Goal: Navigation & Orientation: Find specific page/section

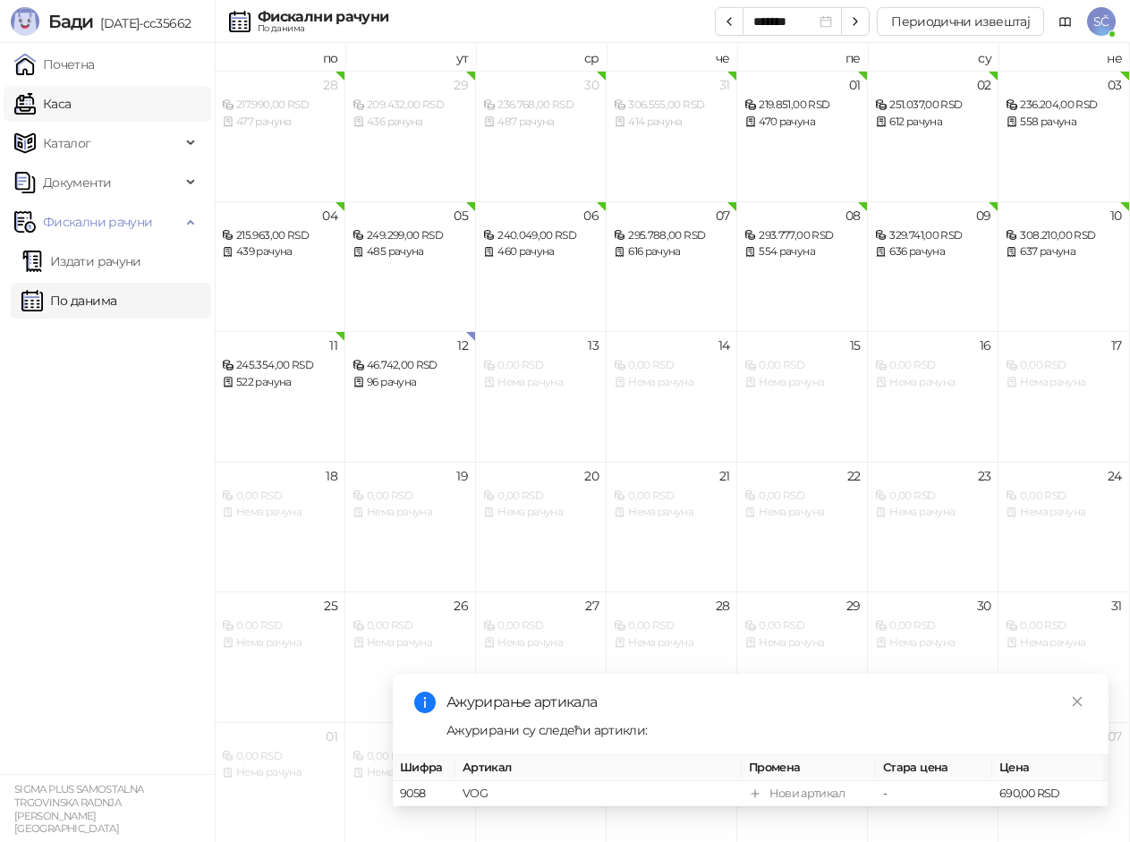
click at [71, 115] on link "Каса" at bounding box center [42, 104] width 56 height 36
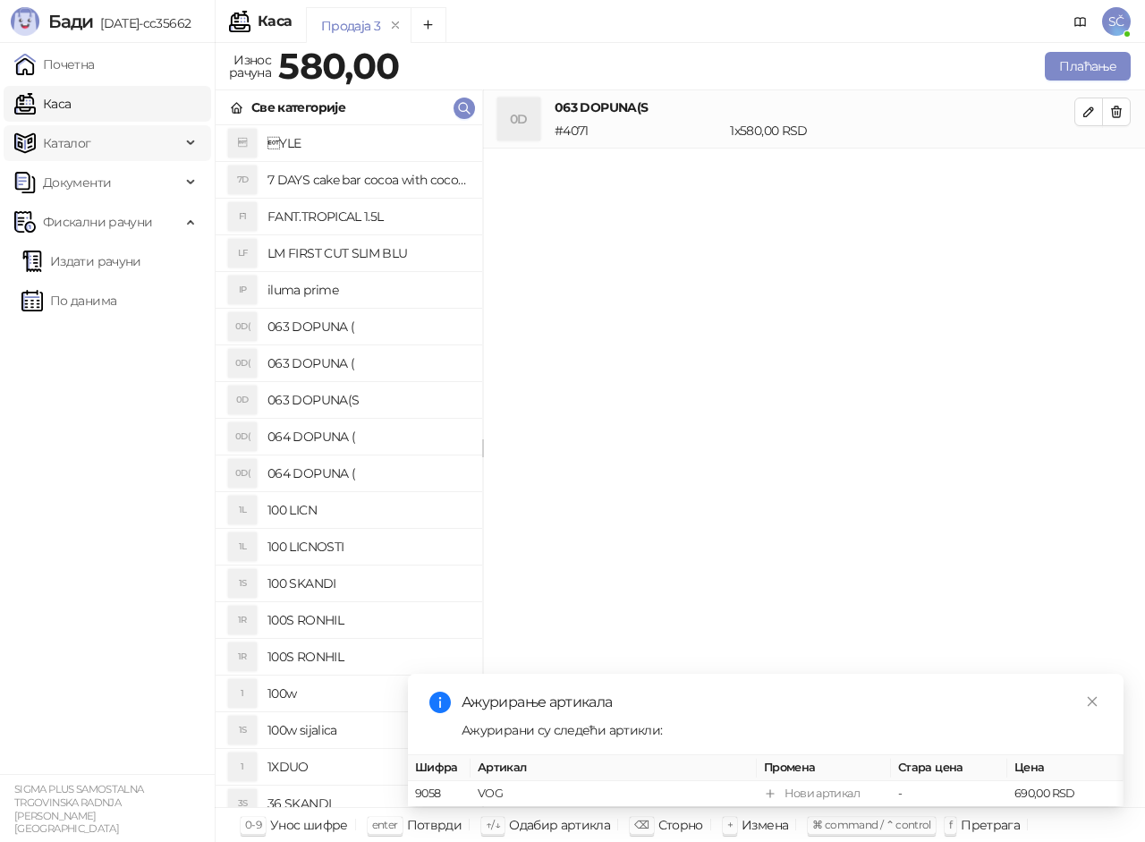
click at [132, 129] on span "Каталог" at bounding box center [97, 143] width 166 height 36
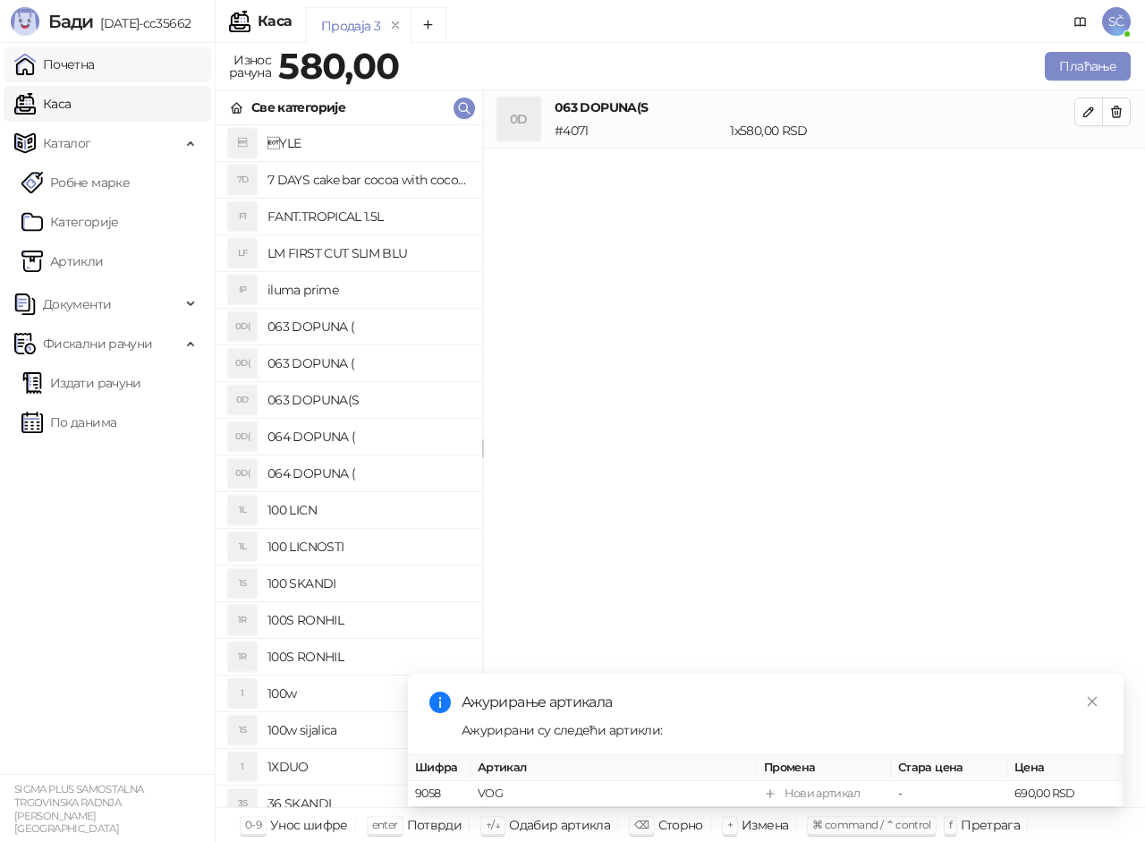
click at [95, 74] on link "Почетна" at bounding box center [54, 65] width 80 height 36
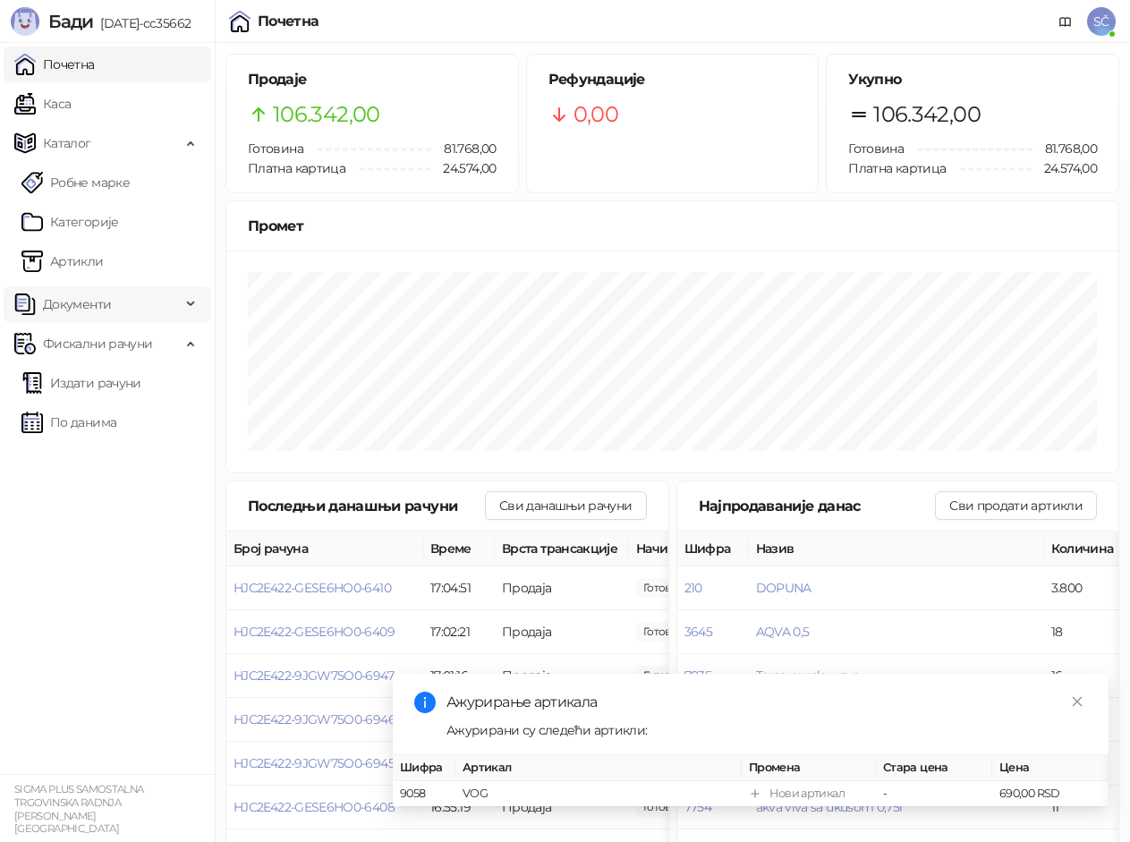
drag, startPoint x: 169, startPoint y: 335, endPoint x: 159, endPoint y: 300, distance: 37.1
click at [169, 330] on span "Фискални рачуни" at bounding box center [97, 344] width 166 height 36
click at [130, 337] on span "Фискални рачуни" at bounding box center [97, 344] width 109 height 36
click at [164, 292] on span "Документи" at bounding box center [97, 304] width 166 height 36
click at [104, 263] on link "Артикли" at bounding box center [62, 261] width 82 height 36
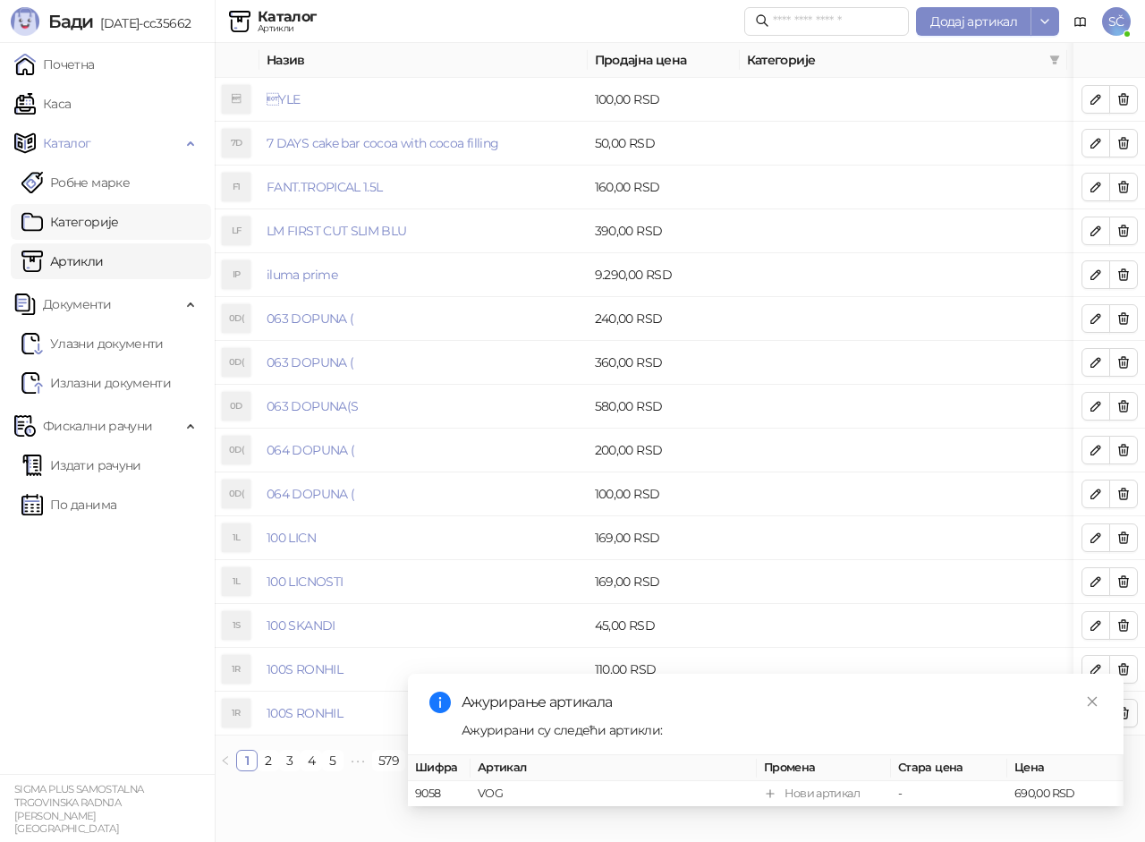
click at [119, 233] on link "Категорије" at bounding box center [69, 222] width 97 height 36
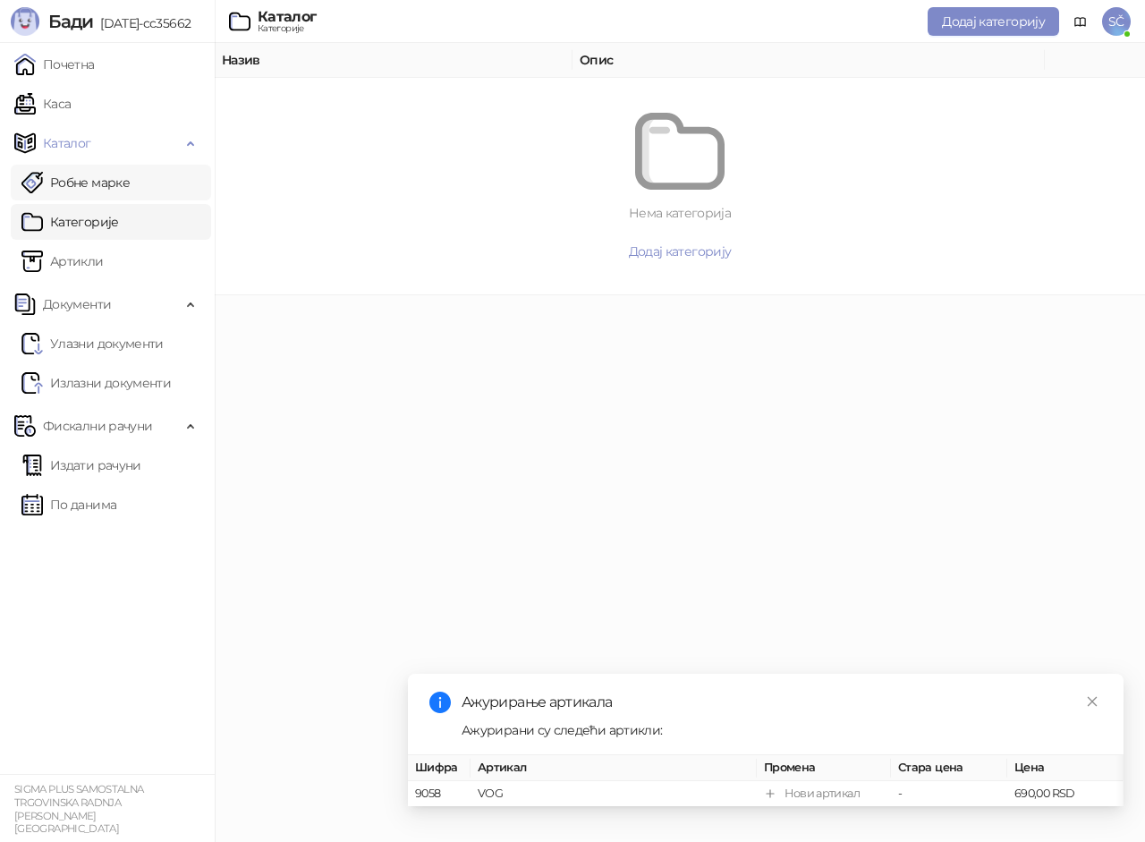
click at [130, 186] on link "Робне марке" at bounding box center [75, 183] width 108 height 36
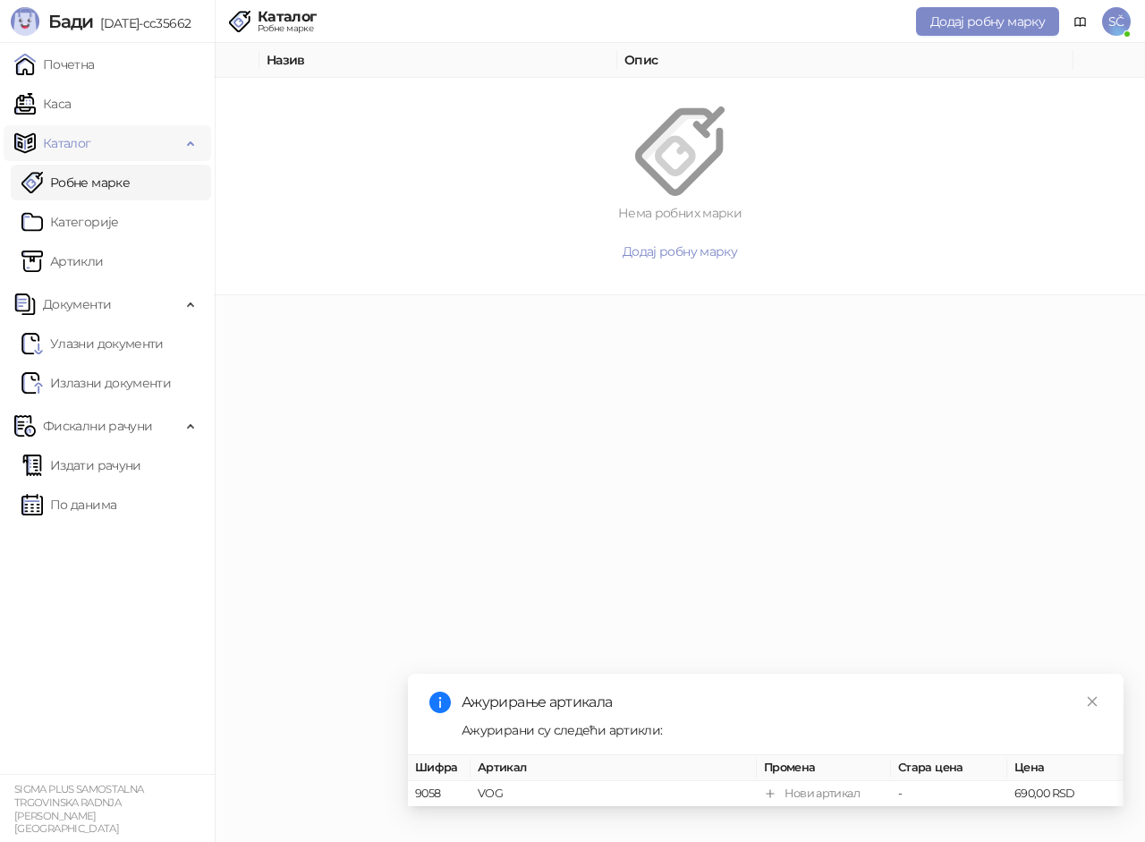
click at [175, 146] on span "Каталог" at bounding box center [97, 143] width 166 height 36
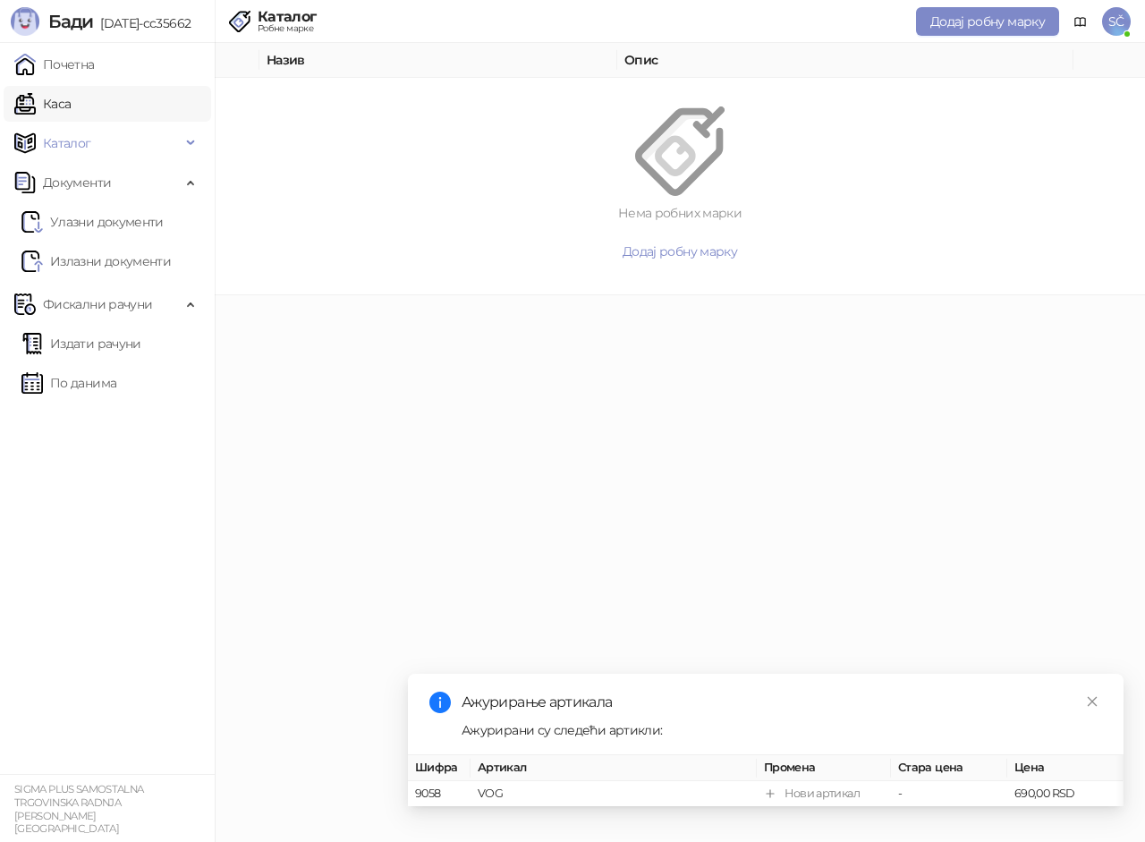
click at [71, 121] on link "Каса" at bounding box center [42, 104] width 56 height 36
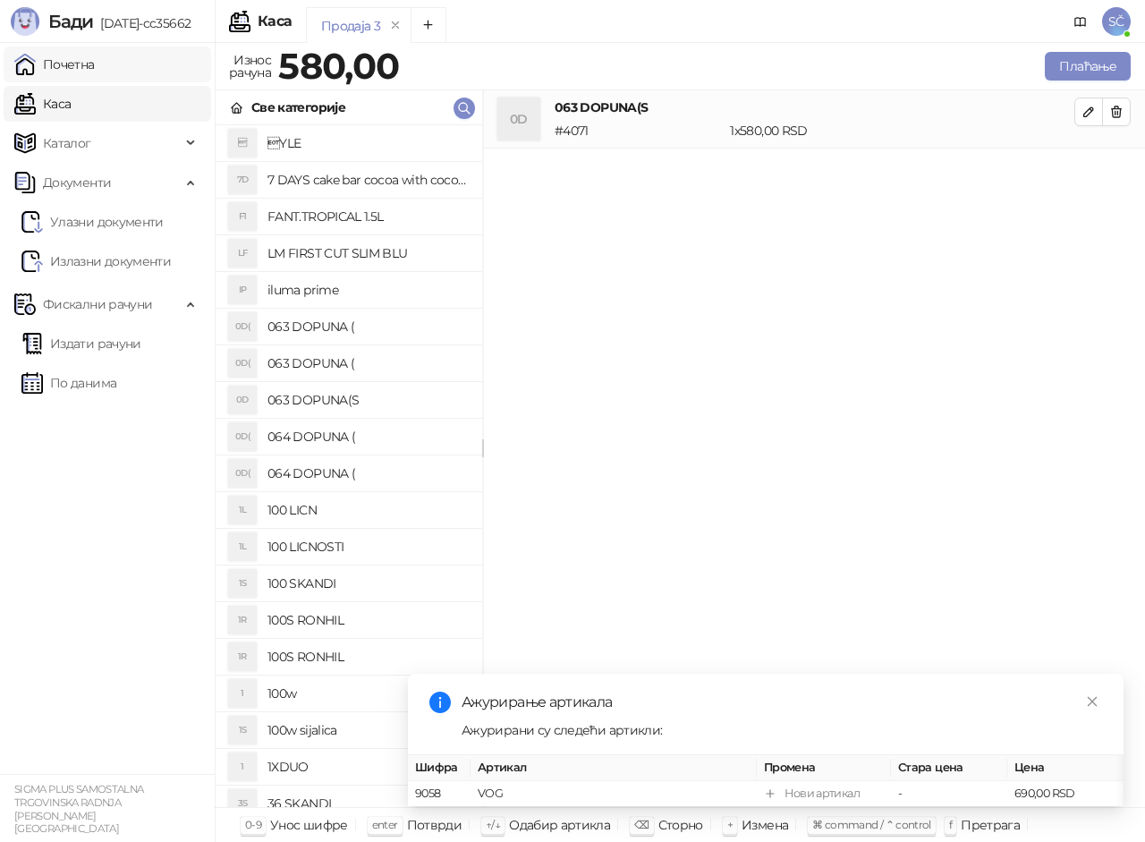
click at [95, 74] on link "Почетна" at bounding box center [54, 65] width 80 height 36
